Goal: Navigation & Orientation: Find specific page/section

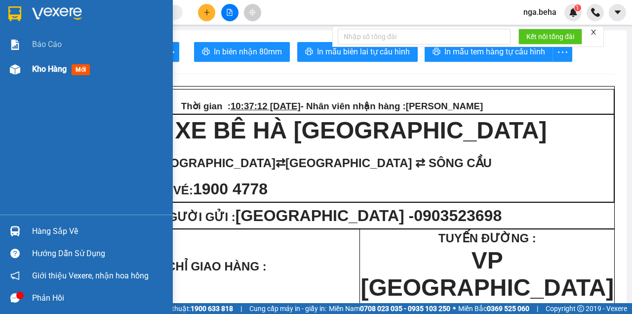
click at [28, 75] on div "Kho hàng mới" at bounding box center [86, 69] width 173 height 25
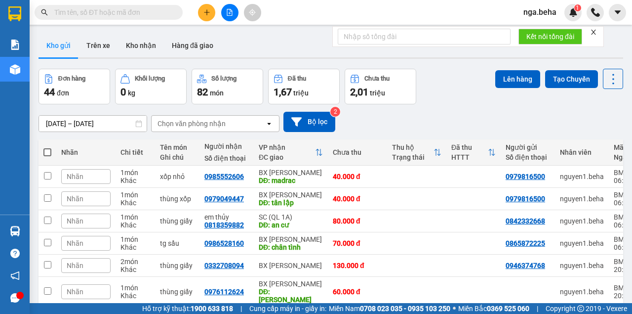
scroll to position [130, 0]
